Goal: Task Accomplishment & Management: Manage account settings

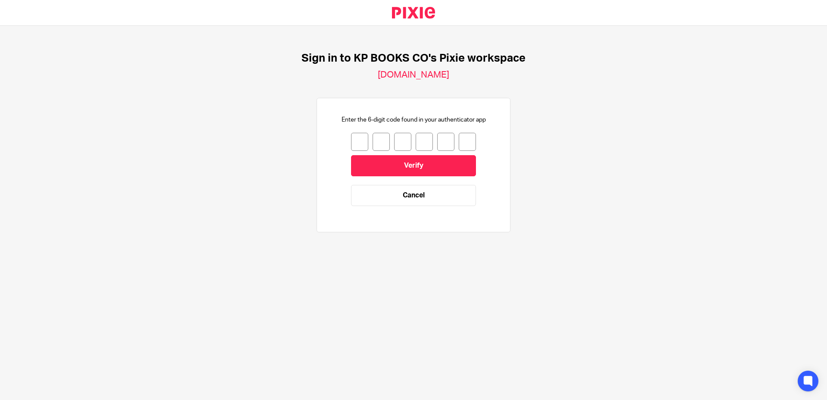
click at [351, 144] on input "number" at bounding box center [359, 142] width 17 height 18
click at [353, 140] on input "number" at bounding box center [359, 142] width 17 height 18
click at [355, 143] on input "number" at bounding box center [359, 142] width 17 height 18
type input "2"
type input "3"
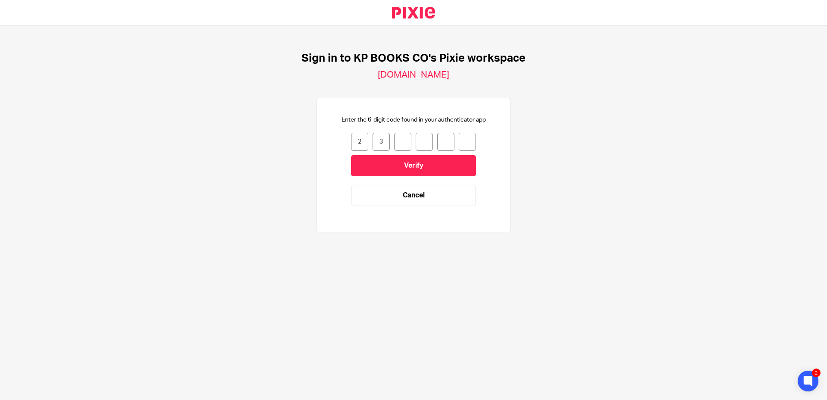
drag, startPoint x: 353, startPoint y: 139, endPoint x: 371, endPoint y: 143, distance: 18.5
click at [371, 143] on div "2 3" at bounding box center [413, 142] width 125 height 18
type input "4"
type input "3"
type input "0"
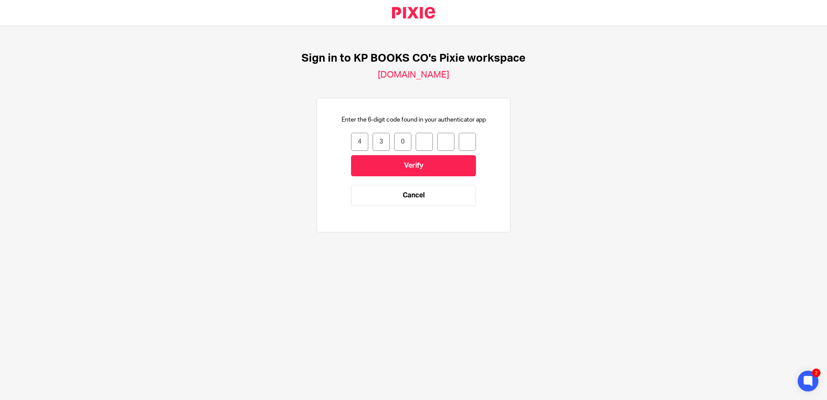
drag, startPoint x: 374, startPoint y: 143, endPoint x: 390, endPoint y: 143, distance: 16.4
click at [390, 143] on div "4 3 0" at bounding box center [413, 142] width 125 height 18
type input "1"
click at [415, 143] on input "number" at bounding box center [423, 142] width 17 height 18
type input "9"
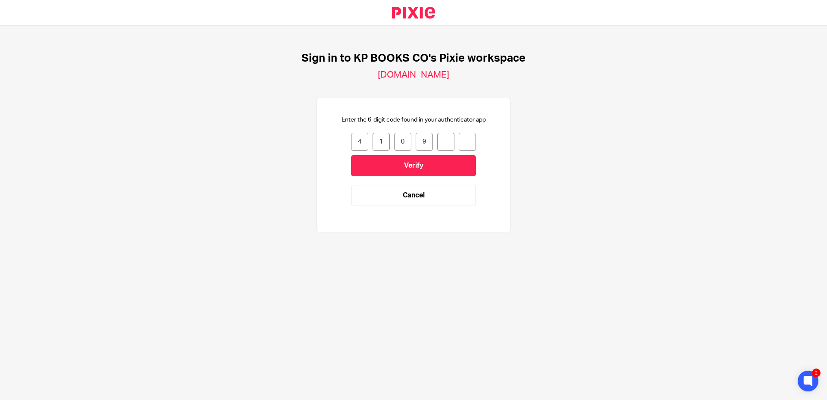
type input "6"
type input "3"
click at [405, 164] on input "Verify" at bounding box center [413, 165] width 125 height 21
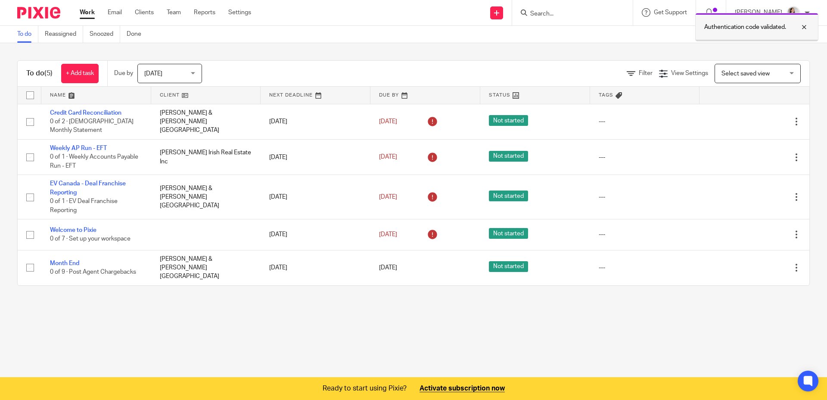
click at [805, 27] on div at bounding box center [797, 27] width 23 height 10
click at [777, 15] on p "[PERSON_NAME]" at bounding box center [757, 12] width 47 height 9
click at [775, 46] on span "Email integration" at bounding box center [782, 47] width 45 height 6
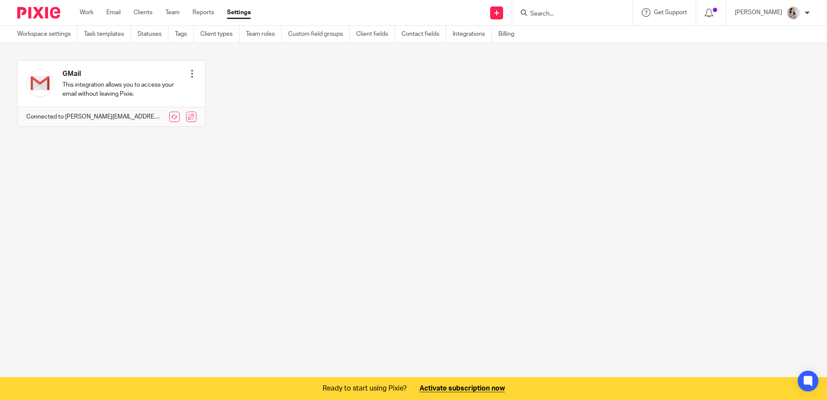
click at [241, 16] on link "Settings" at bounding box center [239, 12] width 24 height 9
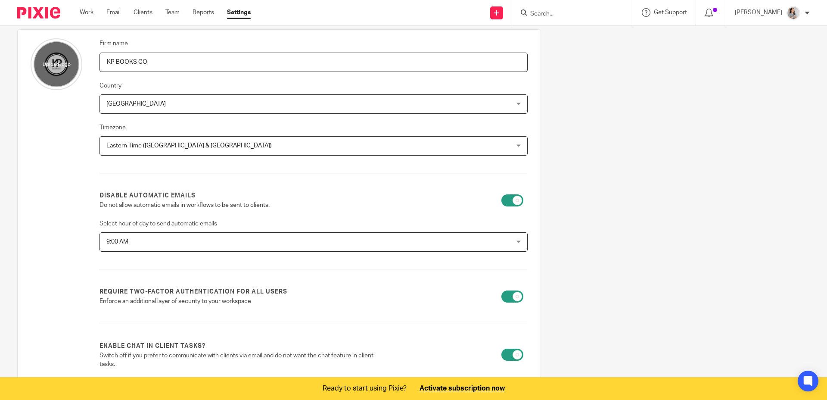
scroll to position [232, 0]
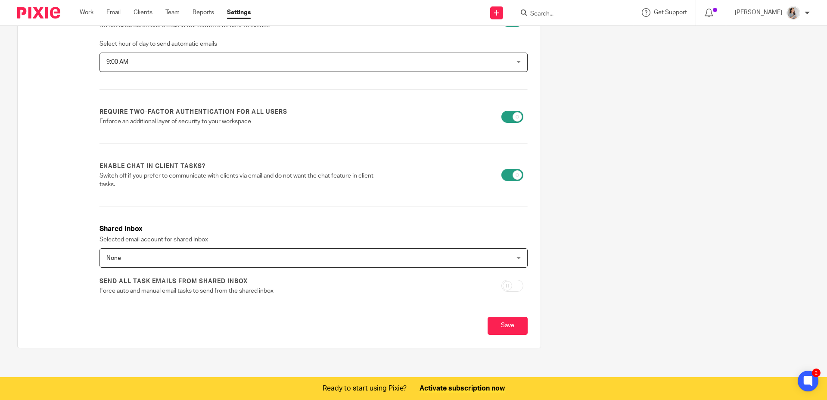
click at [501, 283] on input "checkbox" at bounding box center [512, 285] width 22 height 12
checkbox input "true"
click at [400, 260] on span "None" at bounding box center [274, 257] width 337 height 18
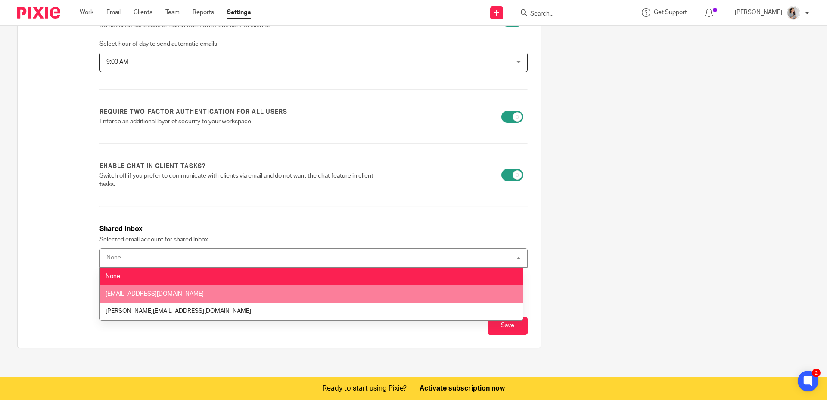
click at [169, 292] on span "finance@kpbooksco.com" at bounding box center [154, 294] width 98 height 6
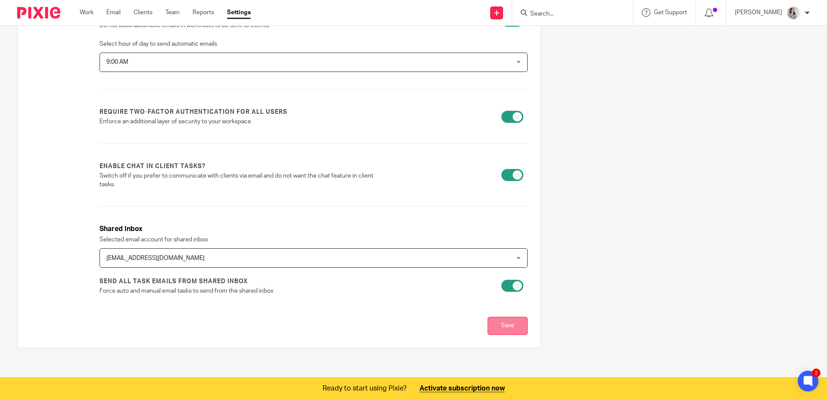
click at [501, 327] on input "Save" at bounding box center [507, 325] width 40 height 19
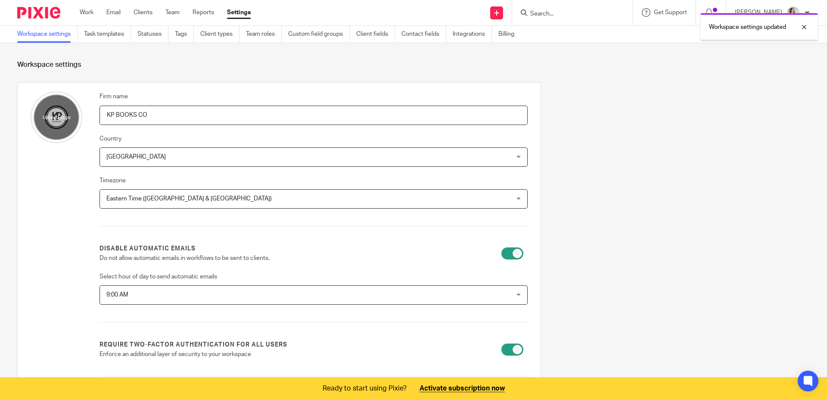
click at [637, 287] on div "Firm name KP BOOKS CO Country [GEOGRAPHIC_DATA] [GEOGRAPHIC_DATA] [GEOGRAPHIC_D…" at bounding box center [407, 337] width 806 height 511
click at [799, 12] on img at bounding box center [793, 13] width 14 height 14
click at [780, 37] on span "My profile" at bounding box center [773, 34] width 27 height 6
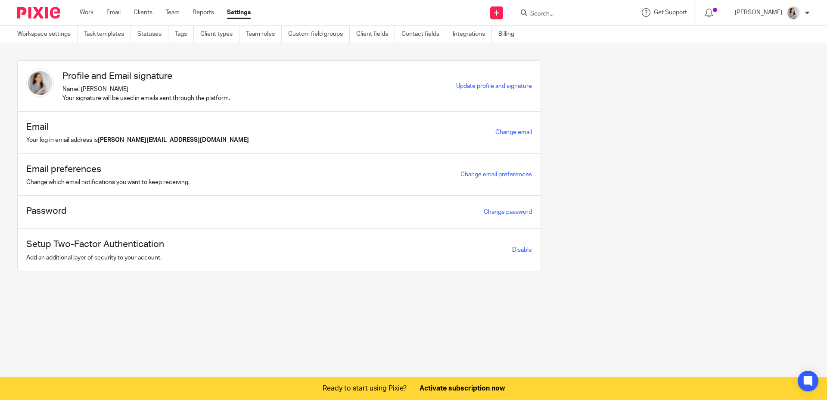
click at [620, 215] on div "Profile and Email signature Name: [PERSON_NAME] Your signature will be used in …" at bounding box center [407, 171] width 806 height 223
click at [456, 87] on span "Update profile and signature" at bounding box center [494, 86] width 76 height 6
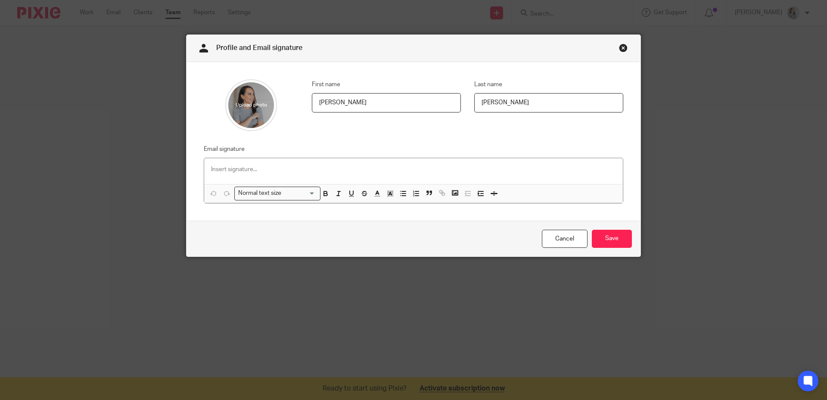
click at [234, 168] on p at bounding box center [413, 169] width 405 height 9
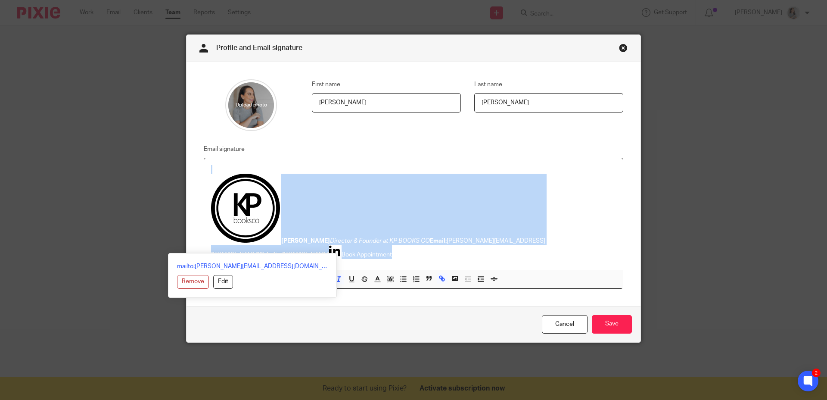
drag, startPoint x: 249, startPoint y: 251, endPoint x: 193, endPoint y: 164, distance: 103.4
click at [193, 164] on div "Email signature [PERSON_NAME] Director & Founder at KP BOOKS CO Email: [PERSON_…" at bounding box center [406, 216] width 433 height 145
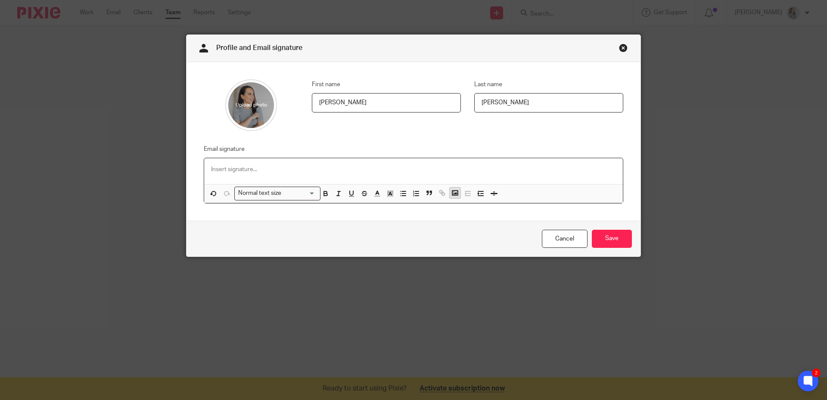
click at [452, 195] on rect "button" at bounding box center [454, 192] width 5 height 4
drag, startPoint x: 386, startPoint y: 143, endPoint x: 397, endPoint y: 137, distance: 12.9
click at [385, 142] on div "First name Kelly Last name Pacheco Email signature Normal text size Loading... …" at bounding box center [413, 141] width 454 height 158
click at [269, 167] on p at bounding box center [413, 169] width 405 height 9
click at [453, 195] on icon "button" at bounding box center [455, 193] width 8 height 8
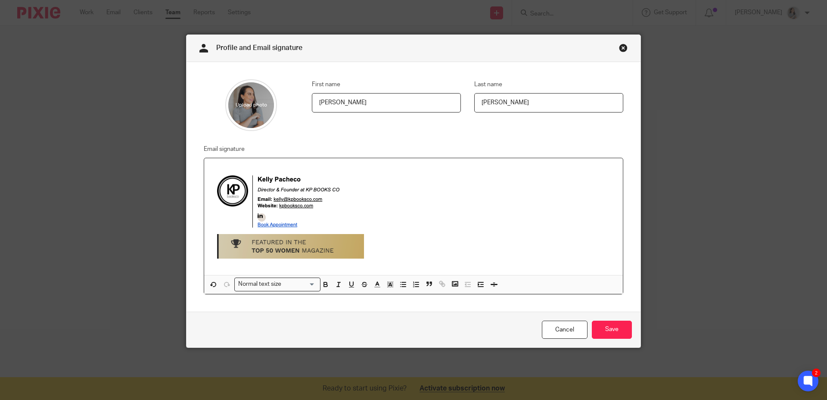
drag, startPoint x: 220, startPoint y: 162, endPoint x: 220, endPoint y: 169, distance: 7.3
click at [220, 164] on div at bounding box center [413, 216] width 418 height 117
click at [219, 170] on img at bounding box center [296, 213] width 171 height 97
click at [208, 171] on span at bounding box center [212, 167] width 9 height 9
click at [204, 173] on div at bounding box center [413, 216] width 418 height 117
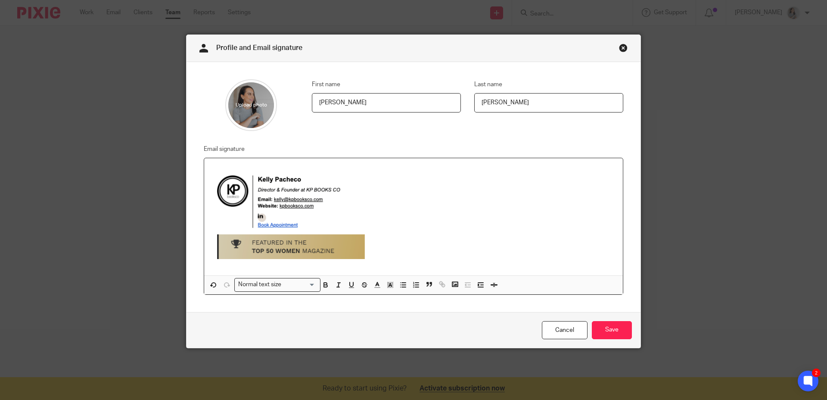
click at [435, 212] on p at bounding box center [413, 215] width 405 height 100
click at [606, 331] on input "Save" at bounding box center [612, 330] width 40 height 19
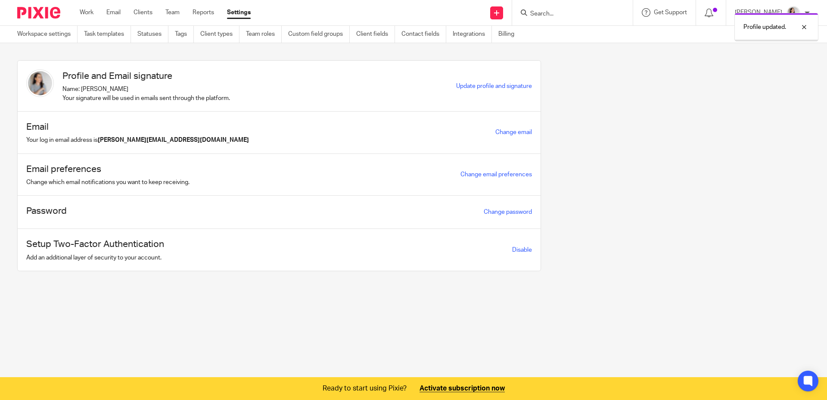
click at [617, 119] on div "Profile and Email signature Name: Kelly Pacheco Your signature will be used in …" at bounding box center [407, 171] width 806 height 223
click at [505, 14] on div "Profile updated." at bounding box center [615, 25] width 405 height 33
click at [507, 14] on div "Profile updated." at bounding box center [615, 25] width 405 height 33
click at [804, 28] on div at bounding box center [797, 27] width 23 height 10
click at [499, 14] on icon at bounding box center [496, 12] width 5 height 5
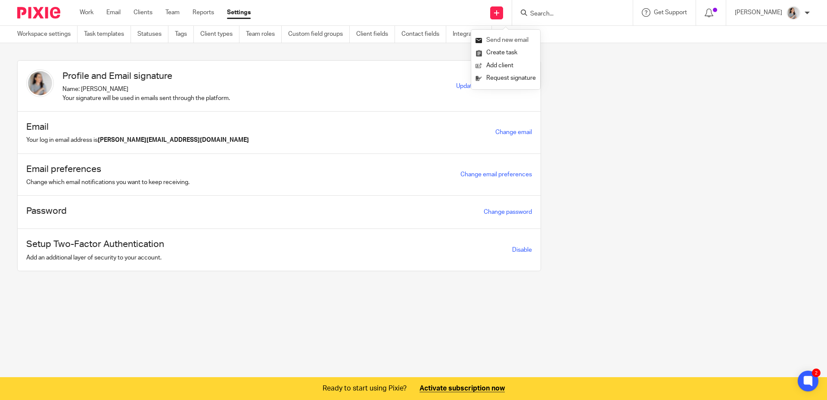
click at [513, 39] on link "Send new email" at bounding box center [505, 40] width 60 height 12
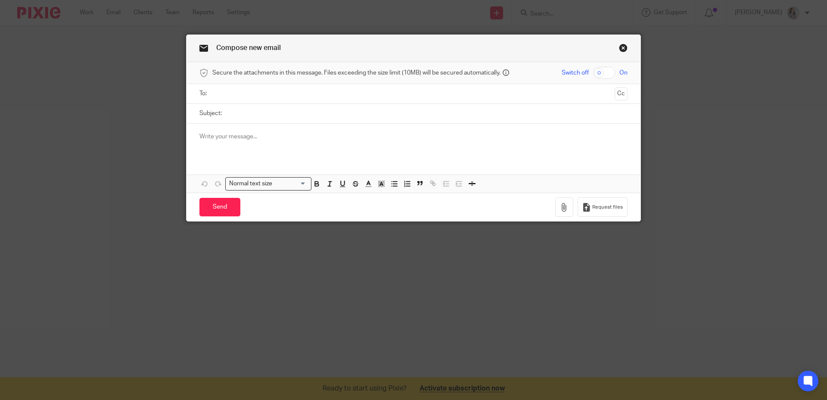
drag, startPoint x: 248, startPoint y: 95, endPoint x: 259, endPoint y: 96, distance: 11.3
click at [248, 95] on input "text" at bounding box center [413, 94] width 396 height 10
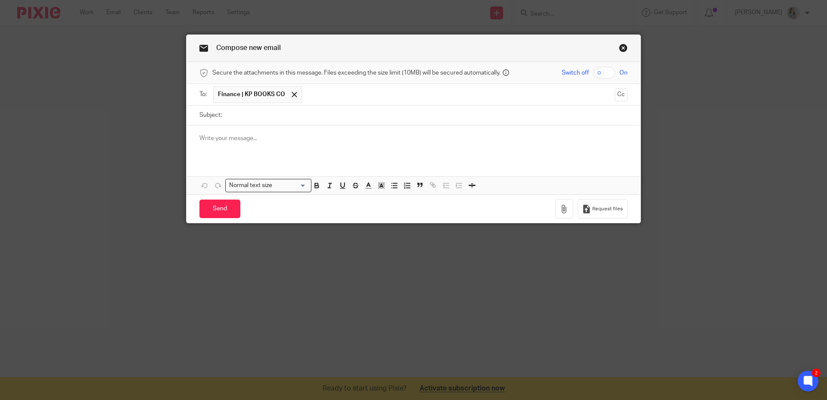
click at [233, 121] on input "Subject:" at bounding box center [426, 114] width 401 height 19
type input "Testing Email from PIXIE"
click at [270, 142] on p at bounding box center [413, 138] width 428 height 9
click at [212, 208] on input "Send" at bounding box center [219, 208] width 41 height 19
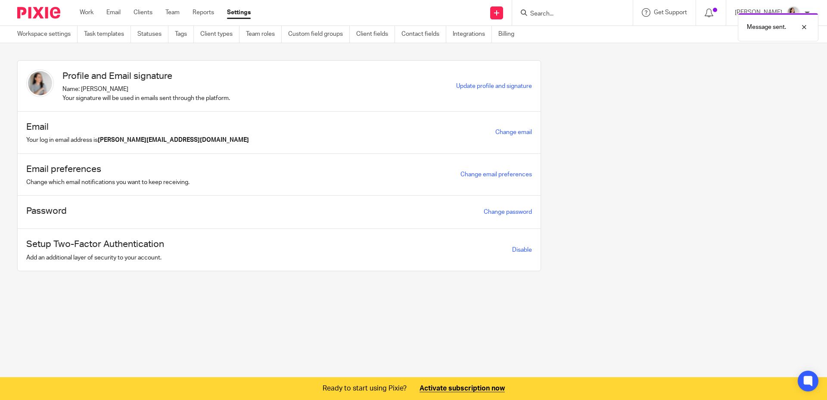
click at [691, 190] on div "Profile and Email signature Name: [PERSON_NAME] Your signature will be used in …" at bounding box center [407, 171] width 806 height 223
click at [503, 16] on link at bounding box center [496, 12] width 13 height 13
click at [503, 37] on link "Send new email" at bounding box center [505, 40] width 60 height 12
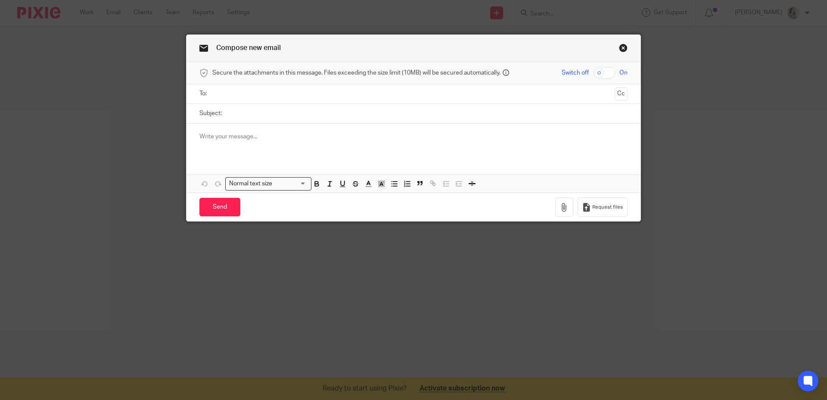
click at [276, 89] on input "text" at bounding box center [413, 94] width 396 height 10
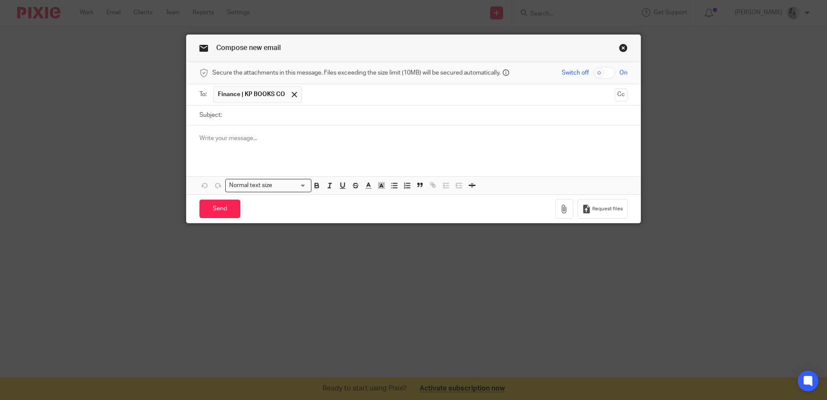
click at [256, 119] on input "Subject:" at bounding box center [426, 114] width 401 height 19
type input "Another test email"
click at [271, 151] on div at bounding box center [413, 142] width 454 height 34
click at [270, 134] on p at bounding box center [413, 138] width 428 height 9
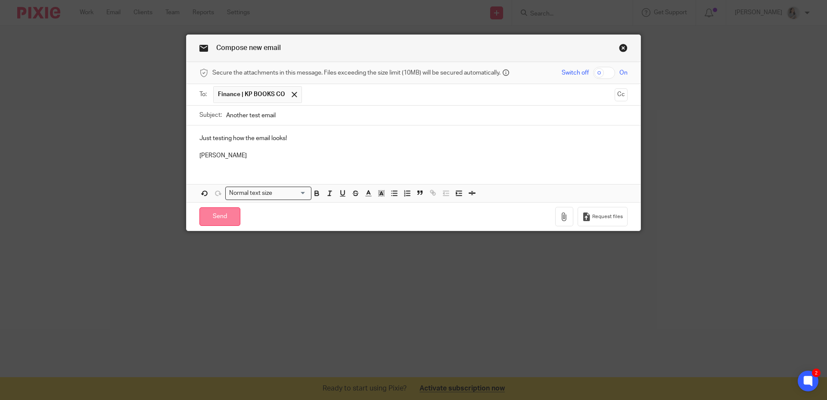
click at [228, 217] on input "Send" at bounding box center [219, 216] width 41 height 19
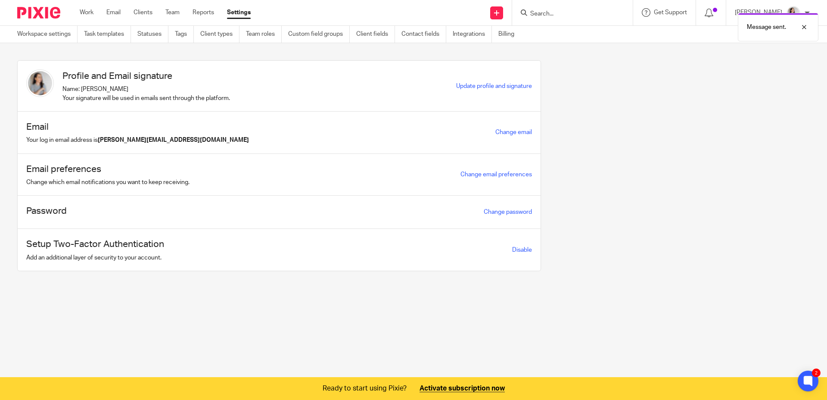
click at [674, 179] on div "Profile and Email signature Name: [PERSON_NAME] Your signature will be used in …" at bounding box center [407, 171] width 806 height 223
click at [802, 22] on div at bounding box center [797, 27] width 23 height 10
click at [801, 9] on div "Message sent." at bounding box center [615, 25] width 405 height 33
click at [805, 10] on div at bounding box center [806, 12] width 5 height 5
click at [780, 47] on span "Email integration" at bounding box center [782, 47] width 45 height 6
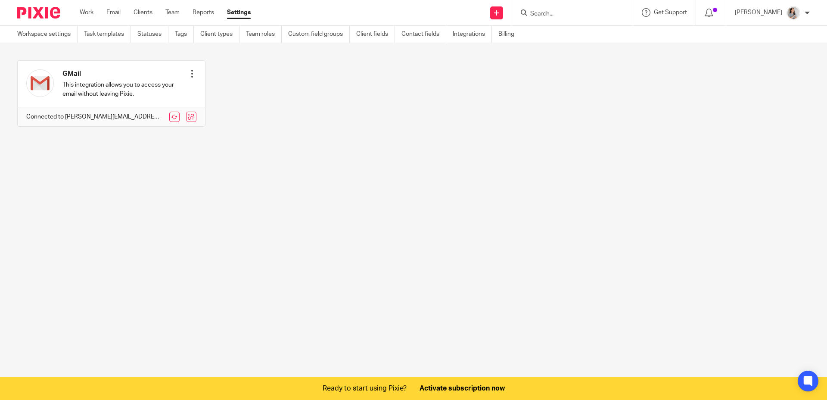
click at [245, 118] on div "GMail This integration allows you to access your email without leaving Pixie. R…" at bounding box center [407, 99] width 806 height 79
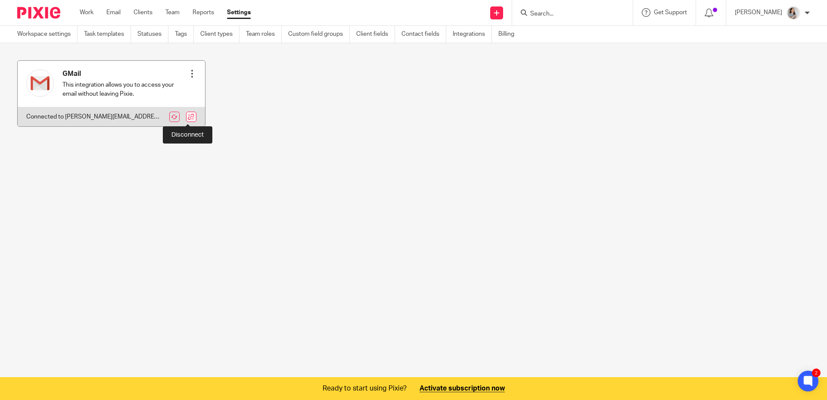
click at [186, 120] on link at bounding box center [191, 117] width 10 height 10
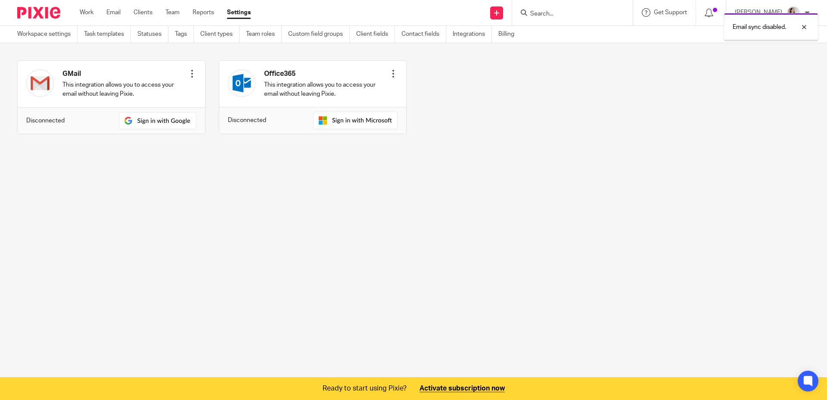
click at [328, 206] on main "Workspace settings Task templates Statuses Tags Client types Team roles Custom …" at bounding box center [413, 200] width 827 height 400
click at [114, 14] on link "Email" at bounding box center [113, 12] width 14 height 9
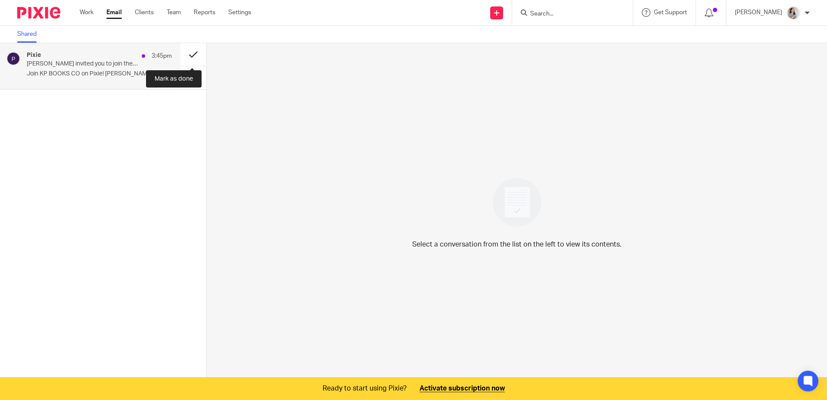
click at [183, 56] on button at bounding box center [193, 54] width 26 height 23
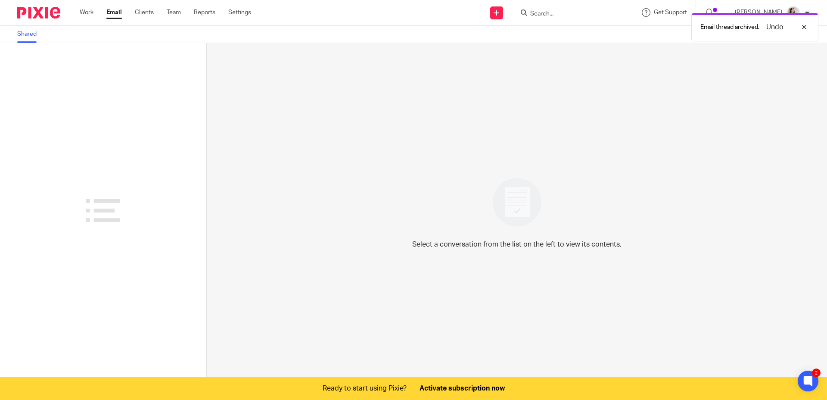
click at [352, 20] on div "Send new email Create task Add client Request signature Get Support Contact Sup…" at bounding box center [545, 12] width 563 height 25
click at [409, 36] on div "Shared" at bounding box center [413, 34] width 827 height 17
click at [713, 15] on icon at bounding box center [708, 13] width 9 height 9
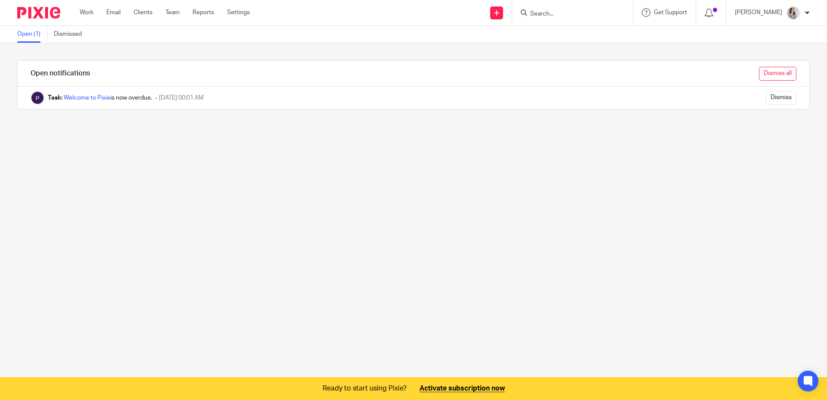
click at [764, 72] on input "Dismiss all" at bounding box center [777, 74] width 37 height 14
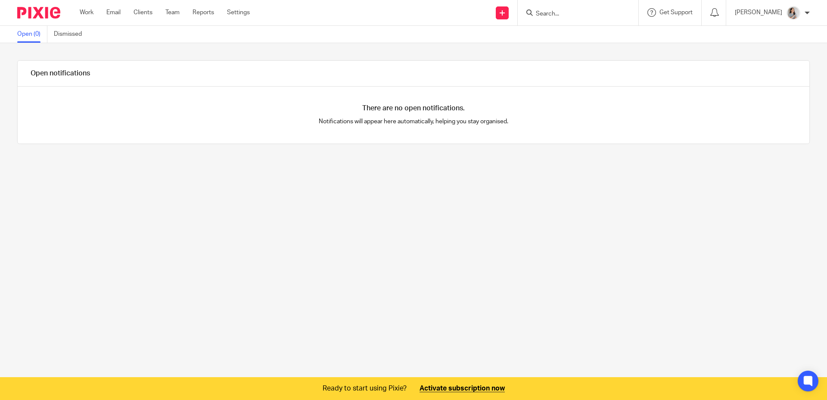
click at [806, 12] on div at bounding box center [806, 12] width 5 height 5
click at [802, 28] on div at bounding box center [797, 27] width 23 height 10
click at [777, 59] on span "Logout" at bounding box center [769, 60] width 19 height 6
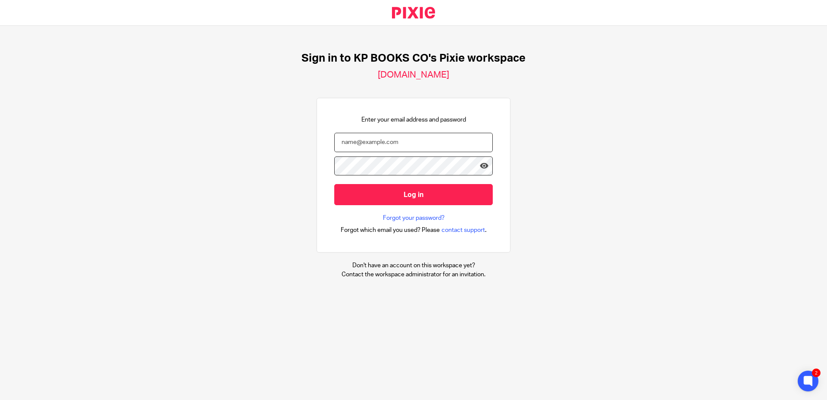
click at [401, 144] on input "email" at bounding box center [413, 142] width 158 height 19
type input "[EMAIL_ADDRESS][DOMAIN_NAME]"
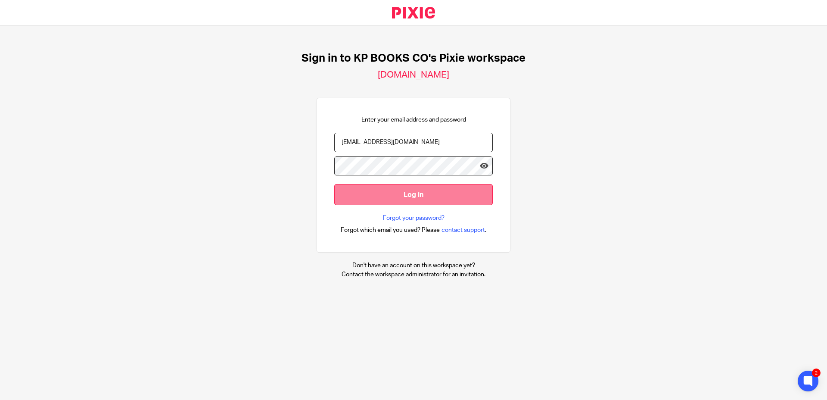
click at [416, 183] on div at bounding box center [413, 170] width 158 height 28
click at [413, 192] on input "Log in" at bounding box center [413, 194] width 158 height 21
